Goal: Check status: Check status

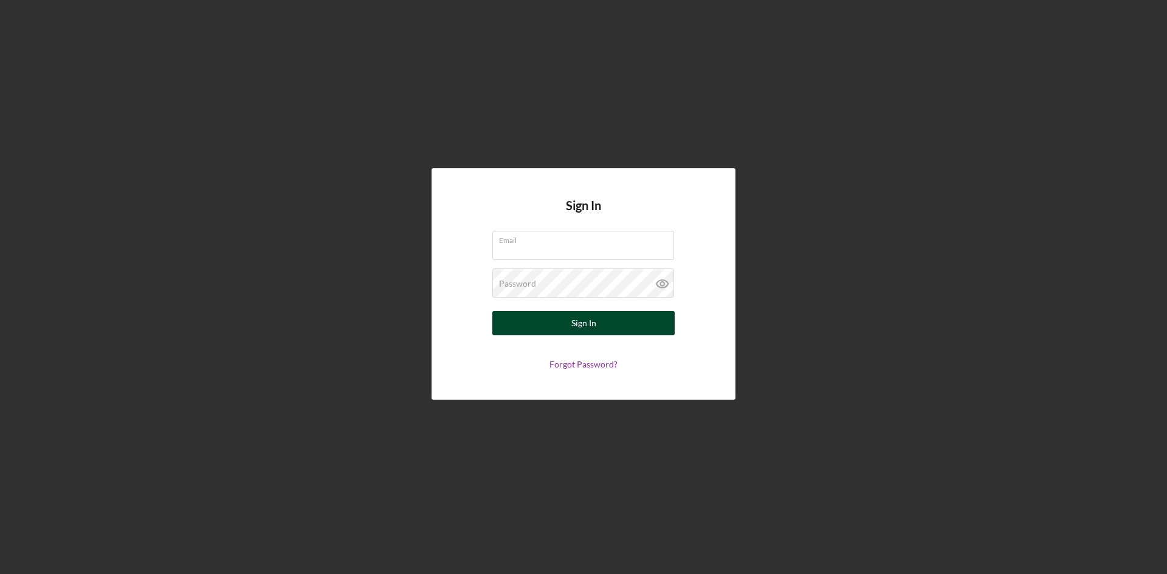
type input "Chrisngc505@gmail.com"
click at [573, 321] on div "Sign In" at bounding box center [583, 323] width 25 height 24
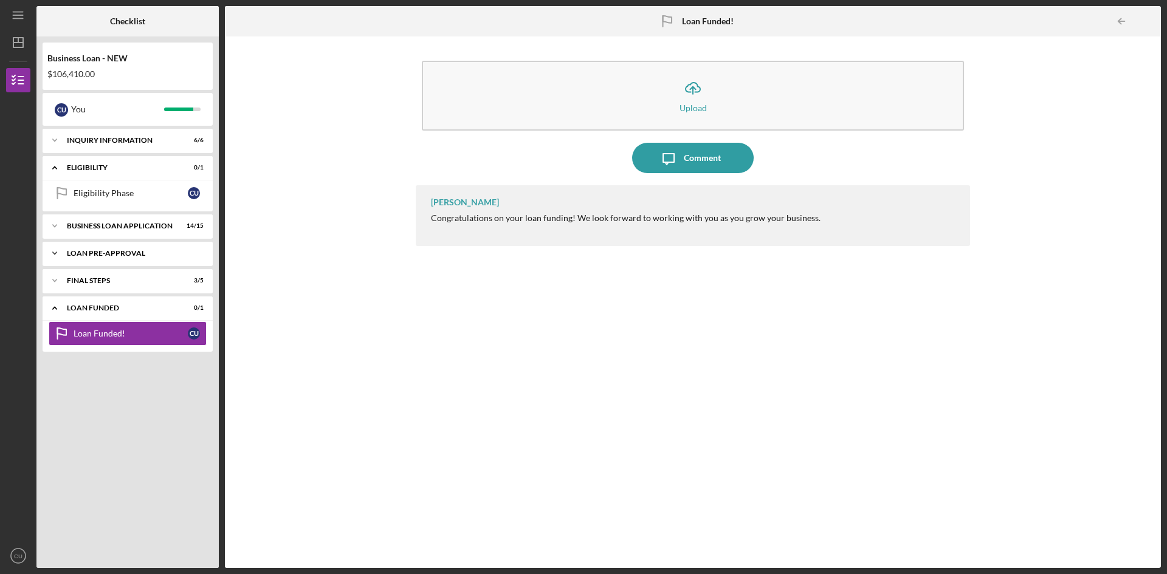
click at [167, 261] on div "Icon/Expander LOAN PRE-APPROVAL 0 / 1" at bounding box center [128, 253] width 170 height 24
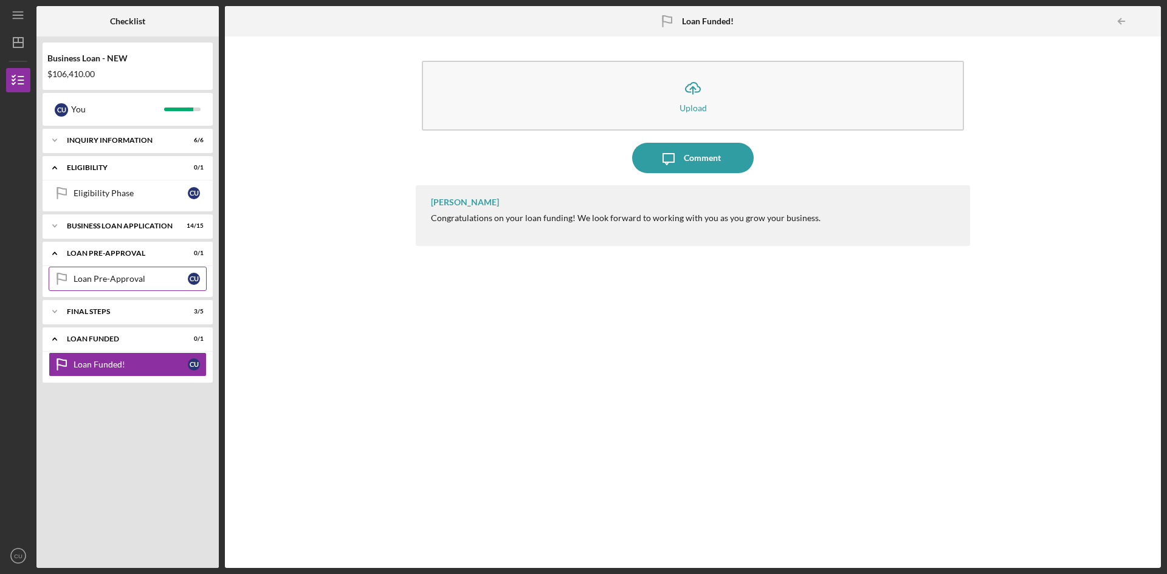
click at [146, 275] on div "Loan Pre-Approval" at bounding box center [131, 279] width 114 height 10
